Goal: Transaction & Acquisition: Purchase product/service

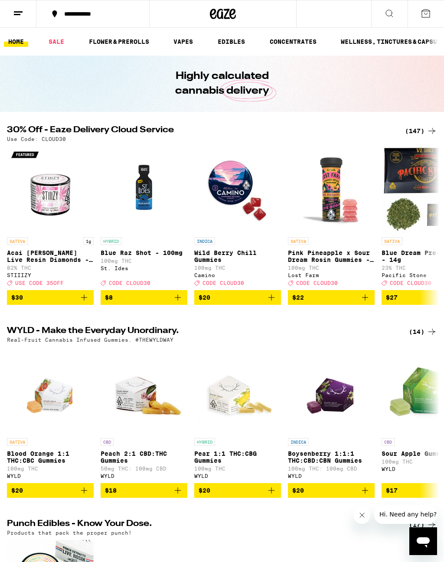
click at [421, 130] on div "(147)" at bounding box center [421, 131] width 32 height 10
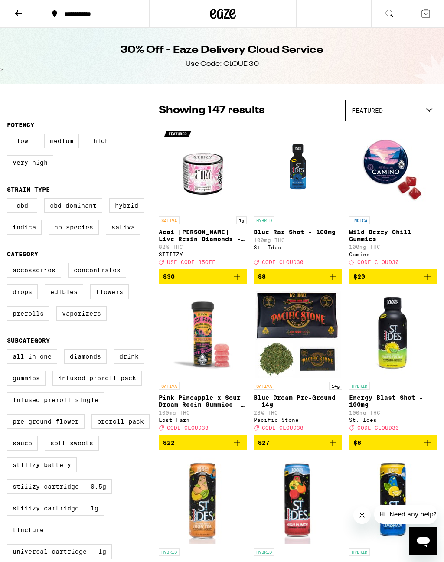
click at [69, 299] on label "Edibles" at bounding box center [64, 292] width 39 height 15
click at [9, 265] on input "Edibles" at bounding box center [9, 264] width 0 height 0
checkbox input "true"
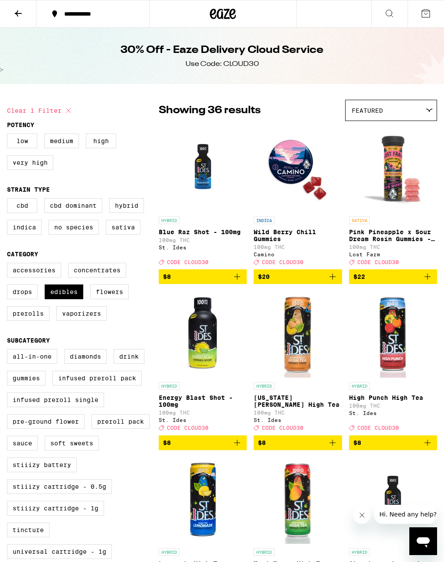
click at [92, 321] on label "Vaporizers" at bounding box center [81, 313] width 50 height 15
click at [9, 265] on input "Vaporizers" at bounding box center [9, 264] width 0 height 0
checkbox input "true"
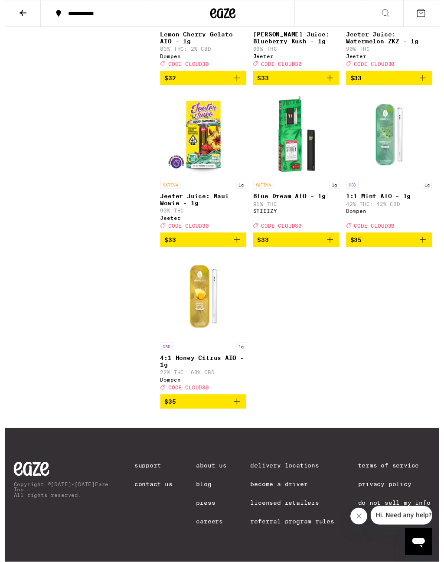
scroll to position [3801, 0]
click at [210, 305] on img "Open page for 4:1 Honey Citrus AIO - 1g from Dompen" at bounding box center [203, 303] width 87 height 87
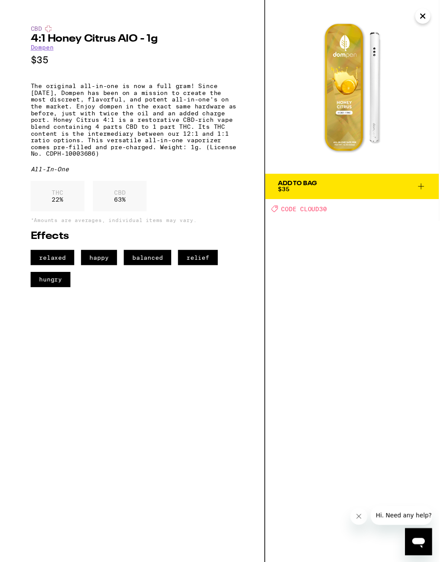
click at [429, 16] on icon "Close" at bounding box center [428, 16] width 10 height 13
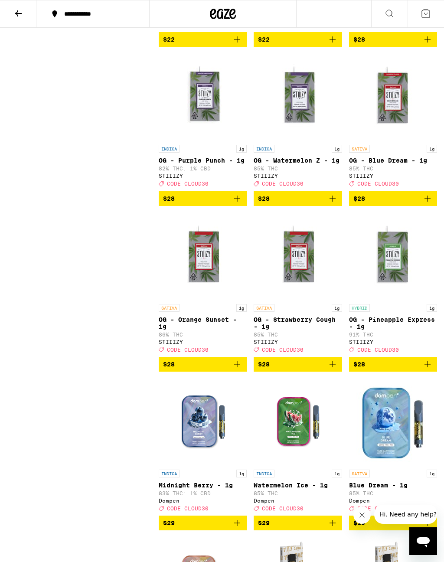
scroll to position [2717, 0]
